Goal: Check status

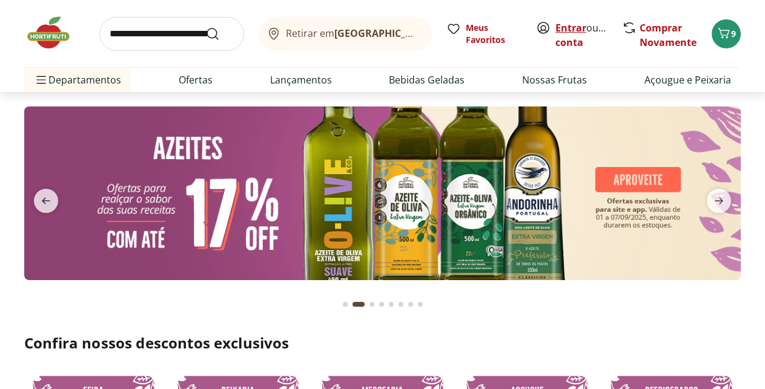
click at [571, 32] on link "Entrar" at bounding box center [570, 27] width 31 height 13
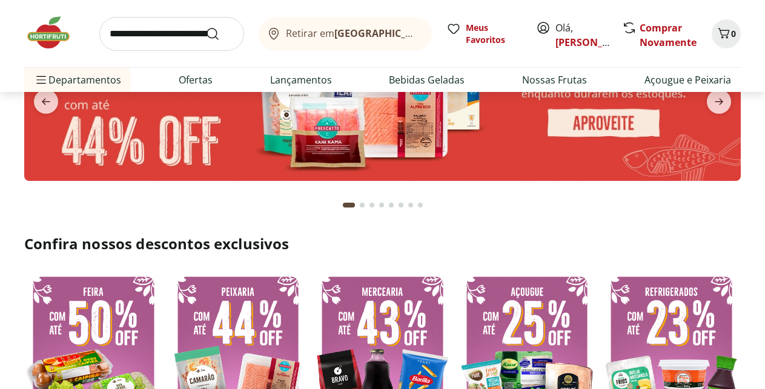
scroll to position [62, 0]
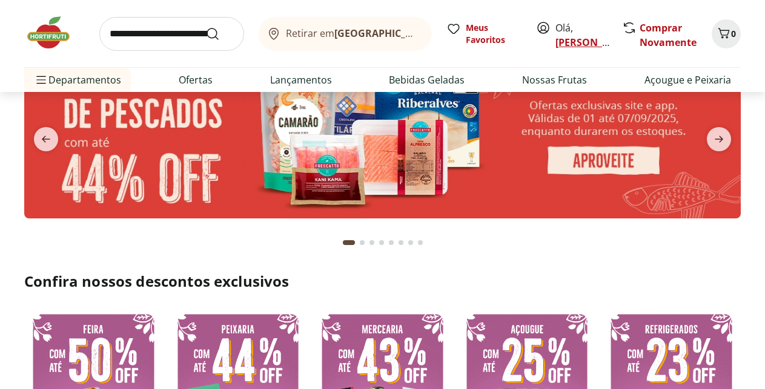
click at [571, 37] on link "[PERSON_NAME]" at bounding box center [594, 42] width 79 height 13
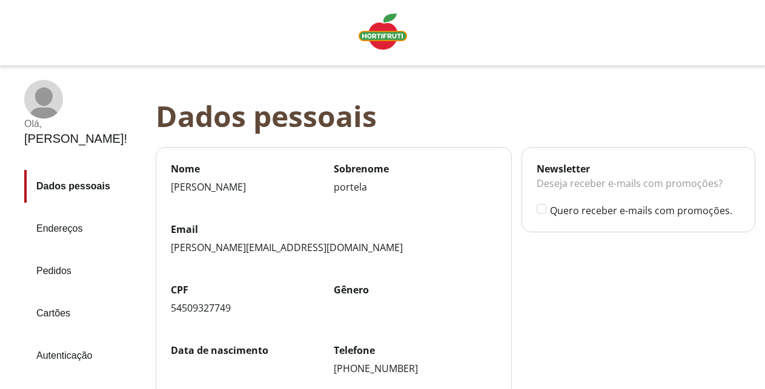
click at [50, 255] on link "Pedidos" at bounding box center [85, 271] width 122 height 33
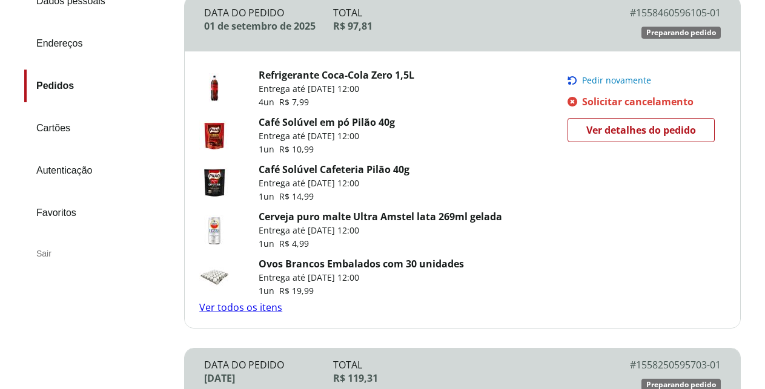
scroll to position [247, 0]
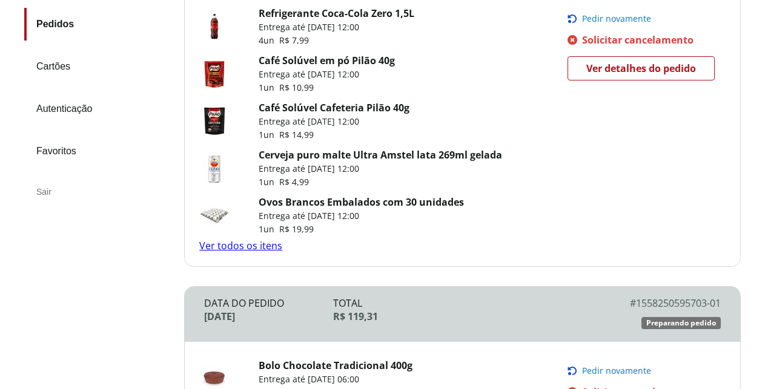
click at [223, 240] on link "Ver todos os itens" at bounding box center [240, 245] width 83 height 13
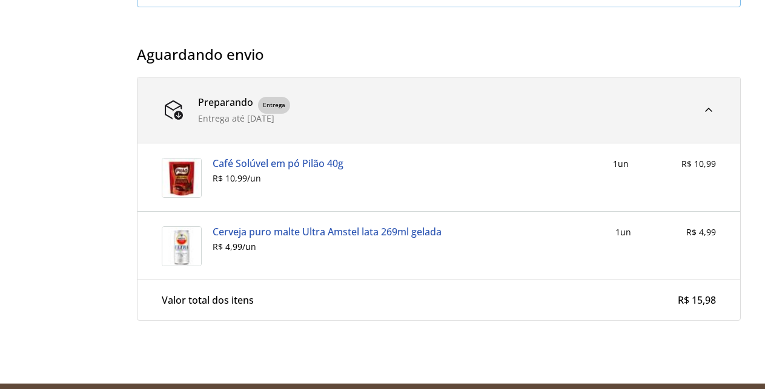
scroll to position [926, 0]
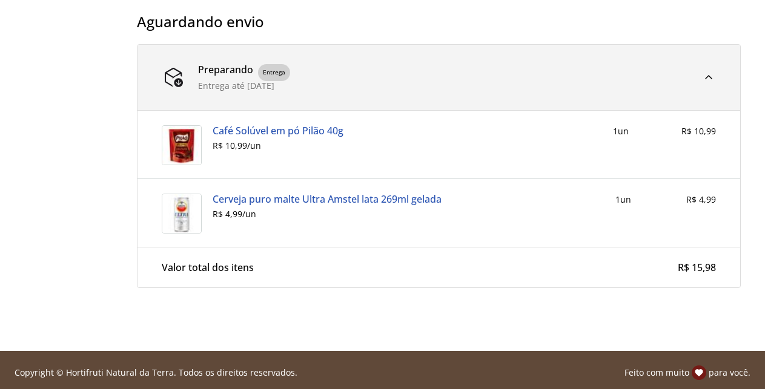
click at [196, 267] on div "Valor total dos itens" at bounding box center [208, 267] width 92 height 11
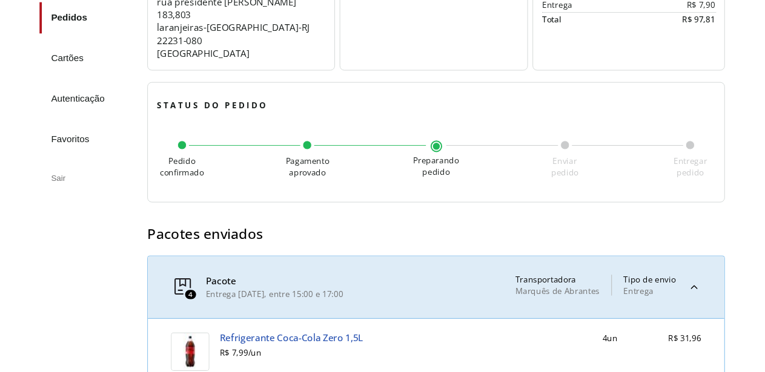
scroll to position [247, 0]
